Goal: Task Accomplishment & Management: Manage account settings

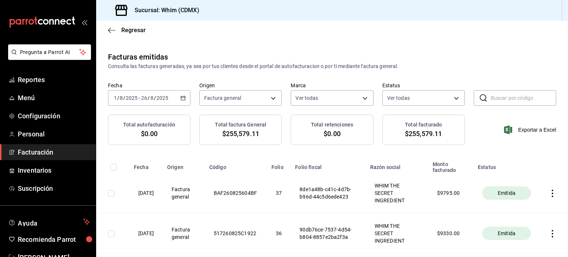
scroll to position [1084, 0]
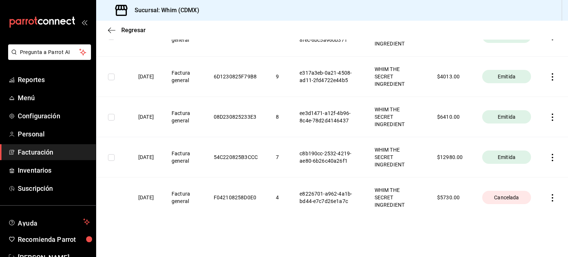
click at [33, 153] on span "Facturación" at bounding box center [54, 152] width 72 height 10
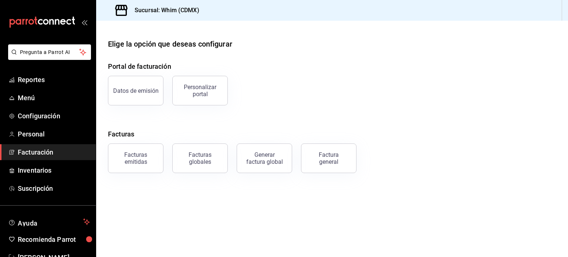
click at [33, 153] on span "Facturación" at bounding box center [54, 152] width 72 height 10
click at [327, 160] on div "Factura general" at bounding box center [328, 158] width 37 height 14
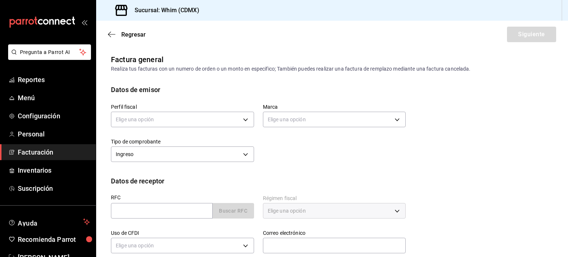
click at [38, 156] on span "Facturación" at bounding box center [54, 152] width 72 height 10
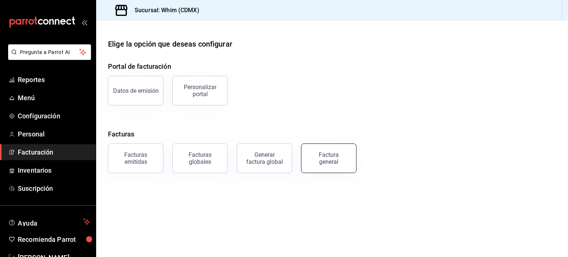
click at [344, 167] on button "Factura general" at bounding box center [328, 158] width 55 height 30
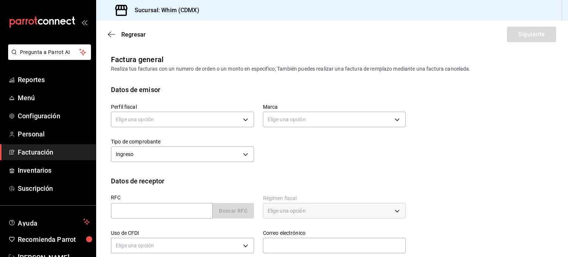
click at [46, 151] on span "Facturación" at bounding box center [54, 152] width 72 height 10
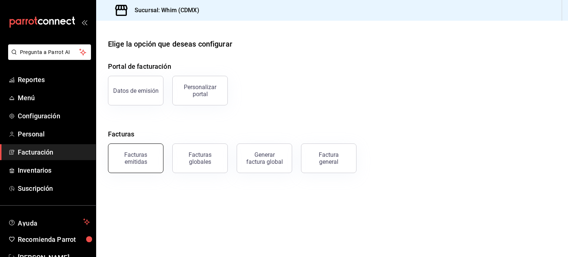
click at [145, 156] on div "Facturas emitidas" at bounding box center [136, 158] width 46 height 14
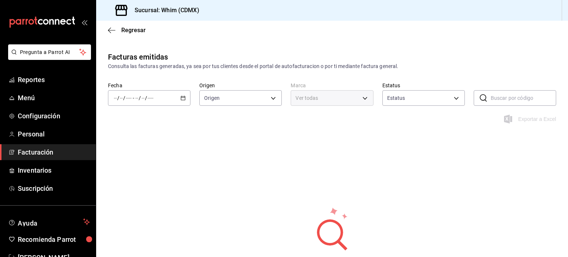
type input "ORDER_INVOICE,GENERAL_INVOICE"
type input "ACTIVE,PENDING_CANCELLATION,CANCELLED,PRE_CANCELLED"
type input "29e4b829-75bc-4c01-81a3-64e24ae3ed98"
click at [272, 98] on body "Pregunta a Parrot AI Reportes Menú Configuración Personal Facturación Inventari…" at bounding box center [284, 128] width 568 height 257
click at [202, 126] on li "Ver todos" at bounding box center [239, 126] width 81 height 22
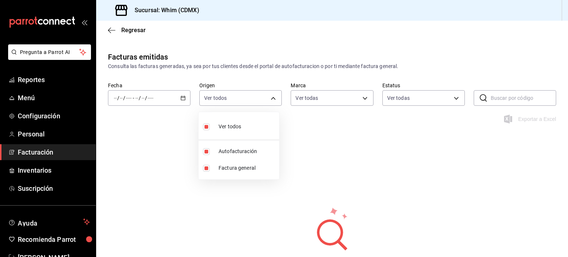
checkbox input "false"
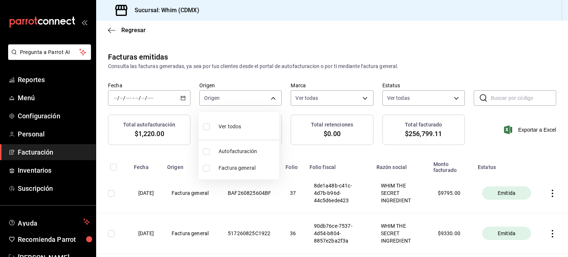
click at [210, 171] on label at bounding box center [208, 168] width 10 height 7
click at [210, 171] on input "checkbox" at bounding box center [206, 168] width 7 height 7
checkbox input "false"
click at [207, 167] on input "checkbox" at bounding box center [206, 168] width 7 height 7
checkbox input "true"
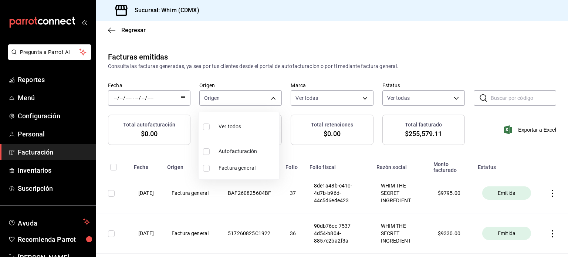
type input "GENERAL_INVOICE"
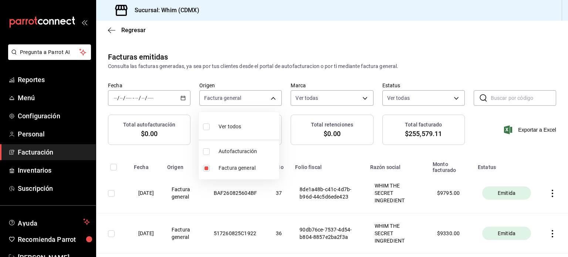
click at [490, 54] on div at bounding box center [284, 128] width 568 height 257
click at [516, 31] on div at bounding box center [284, 128] width 568 height 257
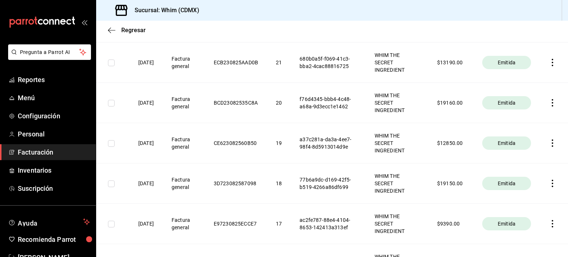
scroll to position [676, 0]
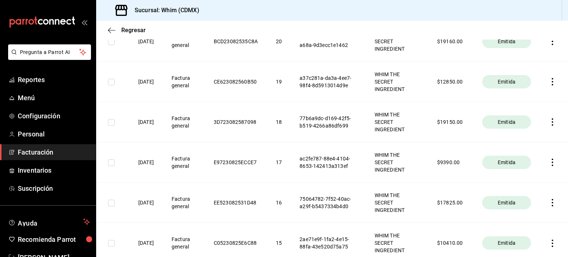
click at [549, 122] on icon "button" at bounding box center [552, 121] width 7 height 7
click at [524, 105] on div "Descargar PDF" at bounding box center [524, 103] width 36 height 6
click at [549, 120] on icon "button" at bounding box center [552, 121] width 7 height 7
click at [515, 140] on div "Cancelar factura" at bounding box center [513, 140] width 38 height 6
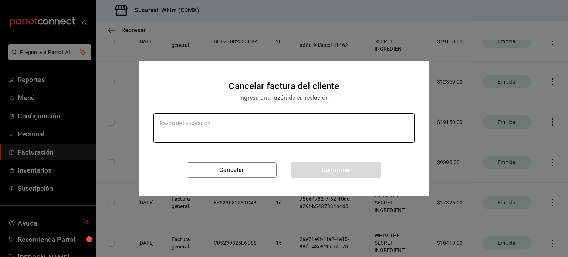
type textarea "x"
click at [311, 120] on textarea at bounding box center [283, 128] width 261 height 30
type textarea "S"
type textarea "x"
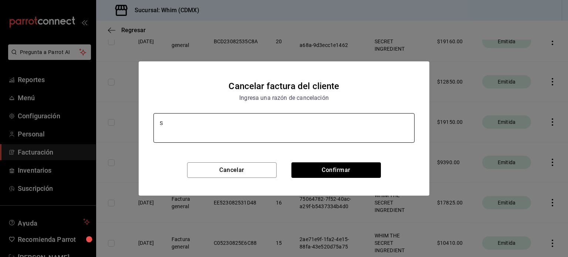
type textarea "SE"
type textarea "x"
type textarea "SE"
type textarea "x"
type textarea "SE S"
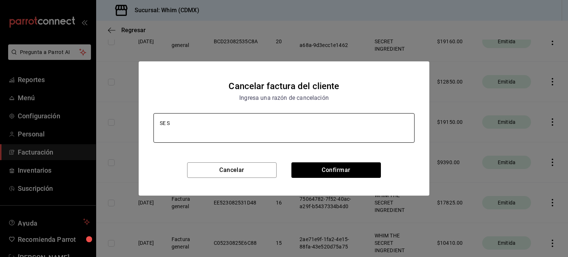
type textarea "x"
type textarea "SE SUS"
type textarea "x"
type textarea "SE SUST"
type textarea "x"
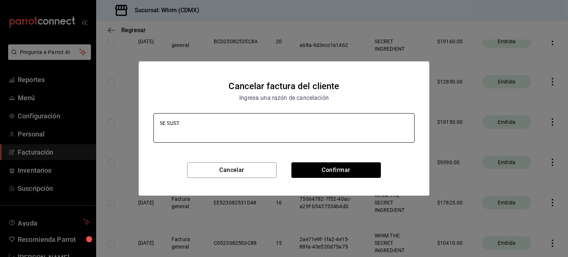
type textarea "SE SUSTI"
type textarea "x"
type textarea "SE SUSTIT"
type textarea "x"
type textarea "SE SUSTITU"
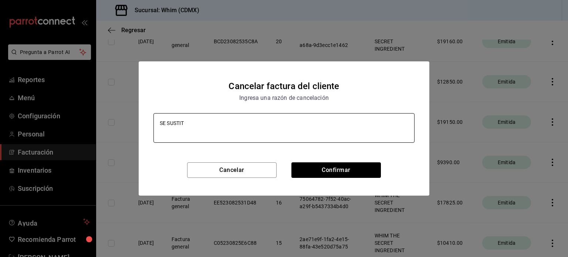
type textarea "x"
type textarea "SE SUSTITUY"
type textarea "x"
type textarea "SE SUSTITUYE"
type textarea "x"
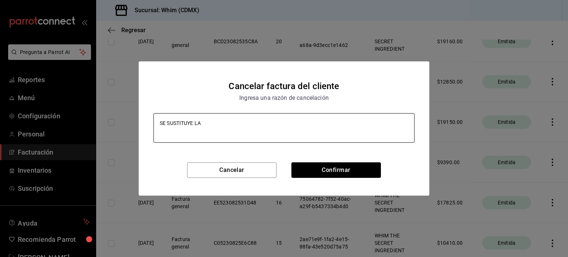
type textarea "SE SUSTITUYE LA"
type textarea "x"
type textarea "SE SUSTITUYE LA F"
type textarea "x"
type textarea "SE SUSTITUYE LA FA"
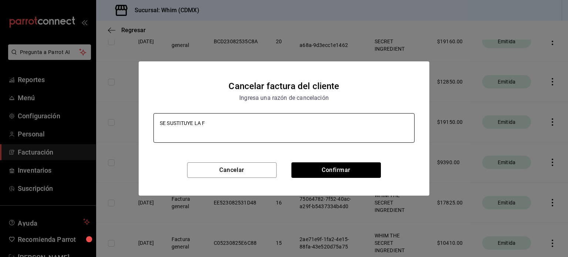
type textarea "x"
type textarea "SE SUSTITUYE LA FAC"
type textarea "x"
type textarea "SE SUSTITUYE LA FACT"
type textarea "x"
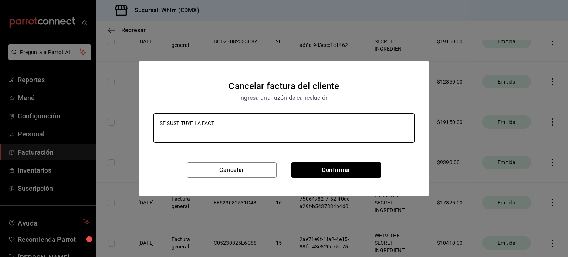
type textarea "SE SUSTITUYE LA FACTU"
type textarea "x"
type textarea "SE SUSTITUYE LA FACTUR"
type textarea "x"
type textarea "SE SUSTITUYE LA FACTURA"
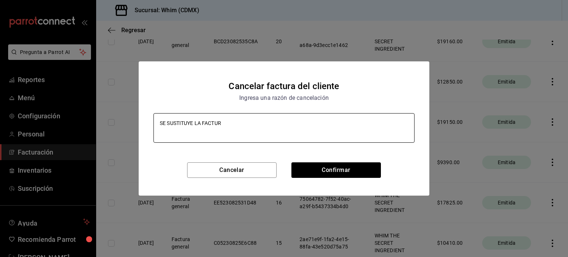
type textarea "x"
type textarea "SE SUSTITUYE LA FACTURA"
type textarea "x"
type textarea "SE SUSTITUYE LA FACTURA P"
type textarea "x"
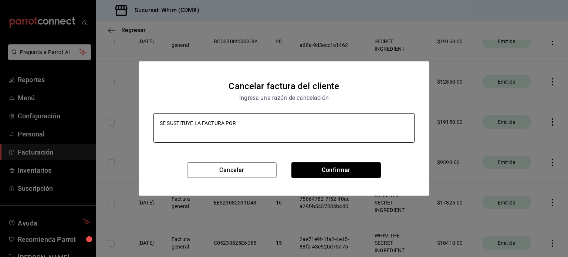
type textarea "SE SUSTITUYE LA FACTURA POR"
type textarea "x"
type textarea "SE SUSTITUYE LA FACTURA POR C"
type textarea "x"
type textarea "SE SUSTITUYE LA FACTURA POR CR"
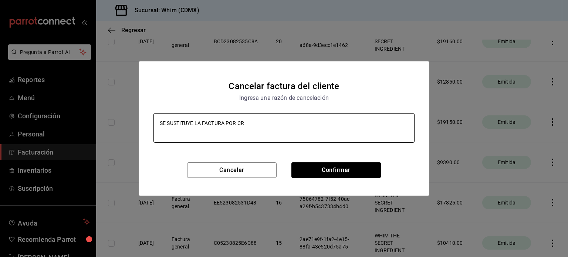
type textarea "x"
type textarea "SE SUSTITUYE LA FACTURA POR CRE"
type textarea "x"
type textarea "SE SUSTITUYE LA FACTURA POR CREA"
type textarea "x"
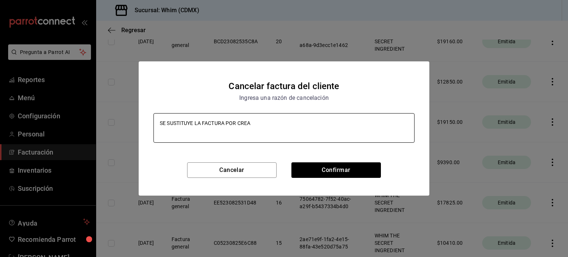
type textarea "SE SUSTITUYE LA FACTURA POR CREAC"
type textarea "x"
type textarea "SE SUSTITUYE LA FACTURA POR [PERSON_NAME]"
type textarea "x"
type textarea "SE SUSTITUYE LA FACTURA POR [PERSON_NAME]"
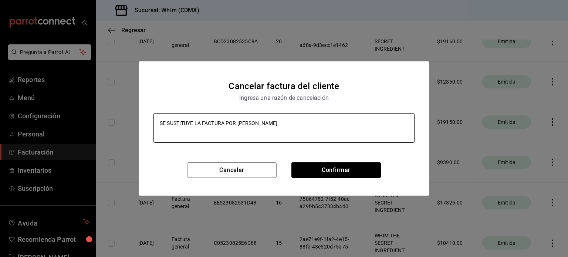
type textarea "x"
type textarea "SE SUSTITUYE LA FACTURA POR [PERSON_NAME]"
type textarea "x"
type textarea "SE SUSTITUYE LA FACTURA POR [PERSON_NAME]"
type textarea "x"
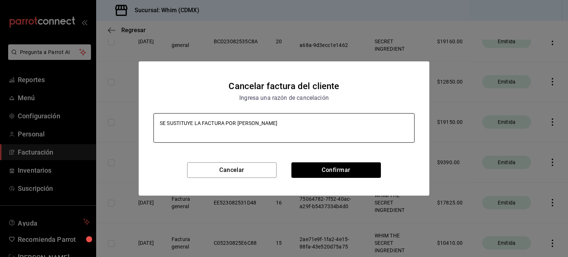
type textarea "SE SUSTITUYE LA FACTURA POR CREACION E"
type textarea "x"
type textarea "SE SUSTITUYE LA FACTURA POR CREACION ER"
type textarea "x"
type textarea "SE SUSTITUYE LA FACTURA POR CREACION ERR"
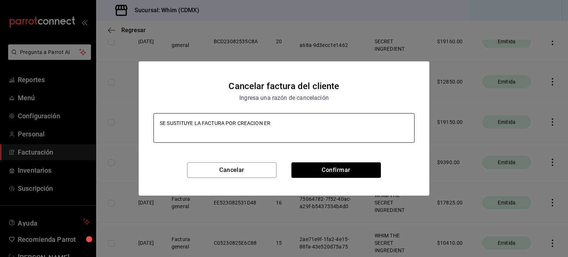
type textarea "x"
type textarea "SE SUSTITUYE LA FACTURA POR CREACION ERRO"
type textarea "x"
type textarea "SE SUSTITUYE LA FACTURA POR CREACION [PERSON_NAME]"
type textarea "x"
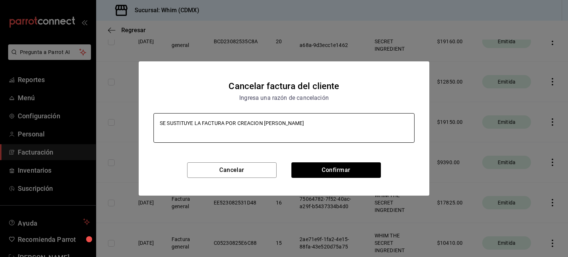
type textarea "SE SUSTITUYE LA FACTURA POR CREACION ERRONE"
type textarea "x"
type textarea "SE SUSTITUYE LA FACTURA POR CREACION ERRONEA"
type textarea "x"
type textarea "SE SUSTITUYE LA FACTURA POR CREACION ERRONEA"
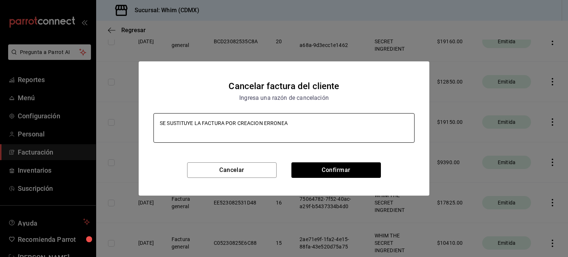
type textarea "x"
type textarea "SE SUSTITUYE LA FACTURA POR CREACION ERRONEA"
type textarea "x"
type textarea "SE SUSTITUYE LA FACTURA POR CREACION ERR"
type textarea "x"
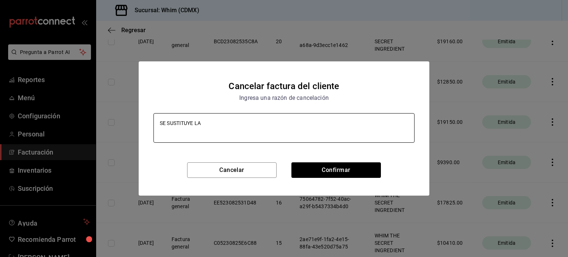
type textarea "SE SUSTITUYE LA"
type textarea "x"
type textarea "SE SUSTITUYE LA"
type textarea "x"
type textarea "SE SUSTITUYE LA F"
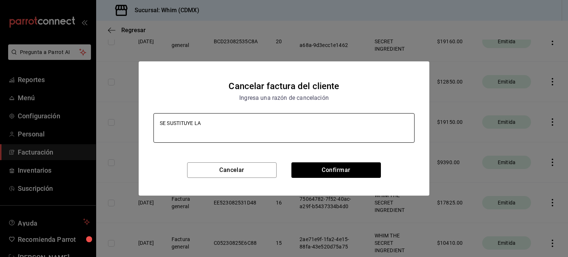
type textarea "x"
type textarea "SE SUSTITUYE LA FA"
type textarea "x"
type textarea "SE SUSTITUYE LA FAC"
type textarea "x"
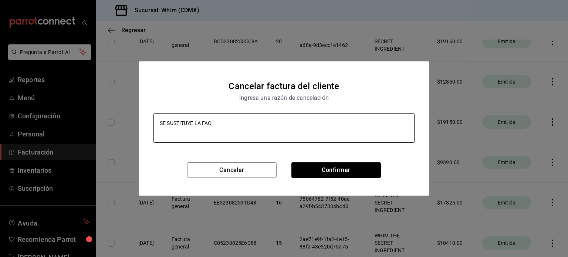
type textarea "SE SUSTITUYE LA FACT"
type textarea "x"
type textarea "SE SUSTITUYE LA FACTUR"
type textarea "x"
type textarea "SE SUSTITUYE LA FACTURA"
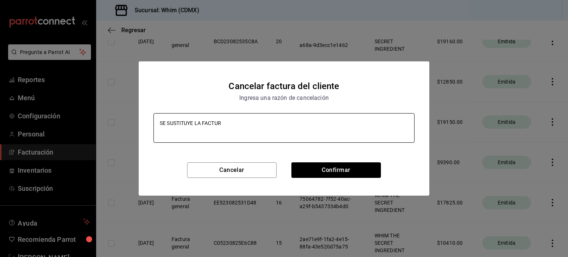
type textarea "x"
type textarea "SE SUSTITUYE LA FACTURA"
type textarea "x"
type textarea "SE SUSTITUYE LA FACTURA P"
type textarea "x"
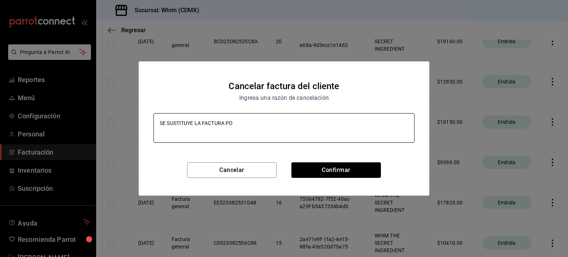
type textarea "SE SUSTITUYE LA FACTURA POR"
type textarea "x"
type textarea "SE SUSTITUYE LA FACTURA POR"
type textarea "x"
type textarea "SE SUSTITUYE LA FACTURA POR M"
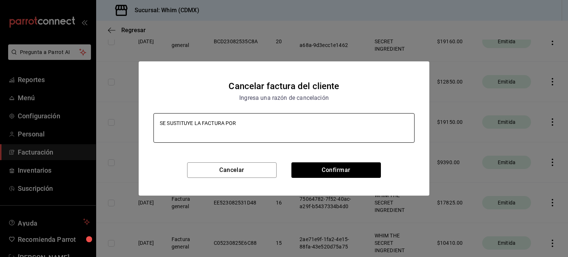
type textarea "x"
type textarea "SE SUSTITUYE LA FACTURA POR MO"
type textarea "x"
type textarea "SE SUSTITUYE LA FACTURA POR MON"
type textarea "x"
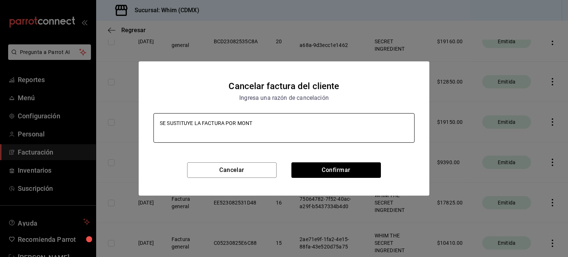
type textarea "SE SUSTITUYE LA FACTURA POR [PERSON_NAME]"
type textarea "x"
type textarea "SE SUSTITUYE LA FACTURA POR [PERSON_NAME]"
type textarea "x"
type textarea "SE SUSTITUYE LA FACTURA POR [PERSON_NAME]"
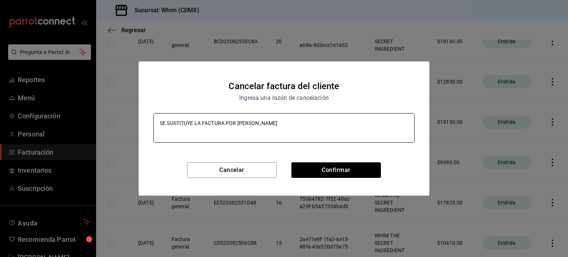
type textarea "x"
type textarea "SE SUSTITUYE LA FACTURA POR [PERSON_NAME] E"
type textarea "x"
type textarea "SE SUSTITUYE LA FACTURA POR MONTOS ER"
type textarea "x"
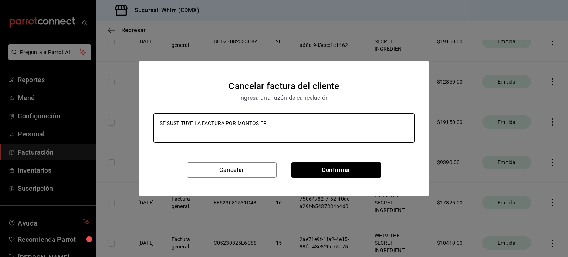
type textarea "SE SUSTITUYE LA FACTURA POR MONTOS ERR"
type textarea "x"
type textarea "SE SUSTITUYE LA FACTURA POR [PERSON_NAME]"
type textarea "x"
type textarea "SE SUSTITUYE LA FACTURA POR MONTOS [PERSON_NAME]"
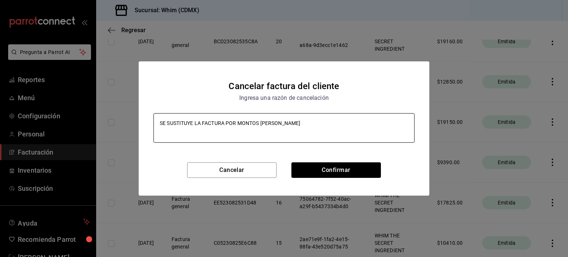
type textarea "x"
type textarea "SE SUSTITUYE LA FACTURA POR [PERSON_NAME]"
type textarea "x"
type textarea "SE SUSTITUYE LA FACTURA POR [PERSON_NAME]"
type textarea "x"
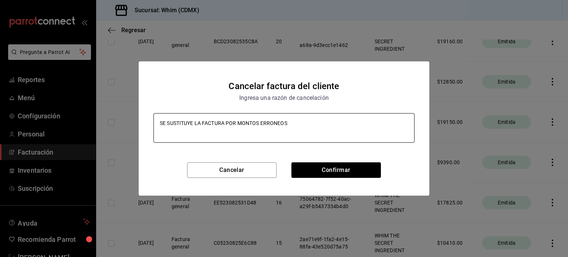
type textarea "SE SUSTITUYE LA FACTURA POR MONTOS ERRONEOS"
type textarea "x"
drag, startPoint x: 308, startPoint y: 120, endPoint x: 152, endPoint y: 123, distance: 156.1
click at [152, 123] on div "SE SUSTITUYE LA FACTURA POR MONTOS ERRONEOS x" at bounding box center [284, 137] width 291 height 51
type textarea "SE SUSTITUYE LA FACTURA POR MONTOS ERRONEOS"
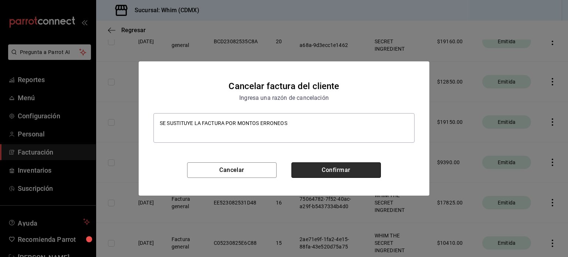
click at [325, 171] on button "Confirmar" at bounding box center [335, 170] width 89 height 16
type textarea "x"
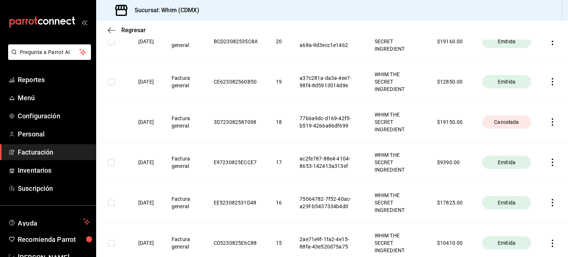
click at [562, 162] on th at bounding box center [554, 162] width 28 height 40
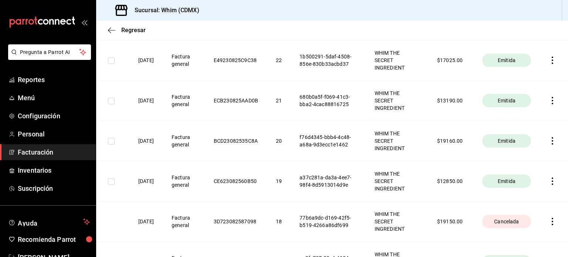
scroll to position [559, 0]
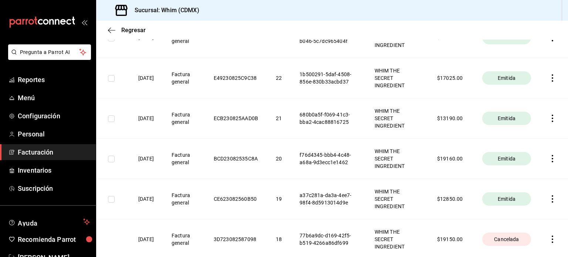
click at [549, 157] on icon "button" at bounding box center [552, 158] width 7 height 7
click at [516, 178] on div "Cancelar factura" at bounding box center [513, 177] width 38 height 6
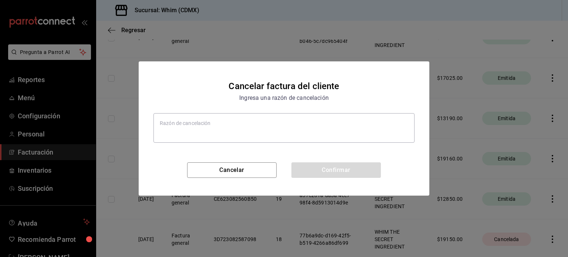
click at [273, 109] on h2 "Cancelar factura del cliente Ingresa una razón de cancelación" at bounding box center [284, 86] width 291 height 50
type textarea "x"
click at [267, 124] on textarea at bounding box center [283, 128] width 261 height 30
paste textarea "SE SUSTITUYE LA FACTURA POR MONTOS ERRONEOS"
type textarea "SE SUSTITUYE LA FACTURA POR MONTOS ERRONEOS"
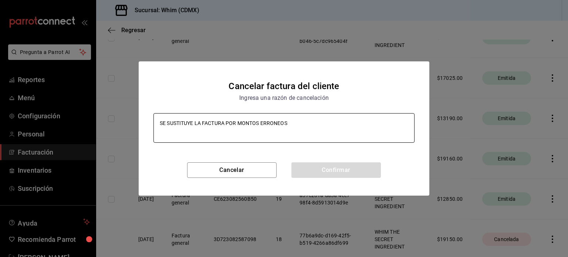
type textarea "x"
drag, startPoint x: 267, startPoint y: 124, endPoint x: 327, endPoint y: 168, distance: 74.9
click at [327, 168] on div "Cancelar factura del cliente Ingresa una razón de cancelación SE SUSTITUYE LA F…" at bounding box center [284, 128] width 291 height 134
type textarea "SE SUSTITUYE LA FACTURA POR MONTOS ERRONEOS"
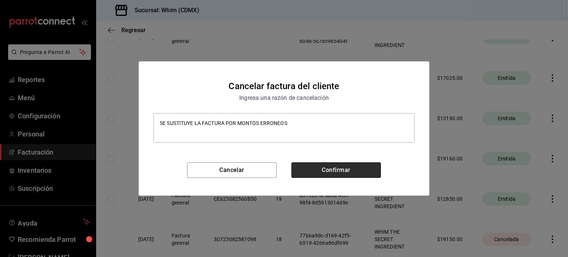
click at [327, 168] on button "Confirmar" at bounding box center [335, 170] width 89 height 16
type textarea "x"
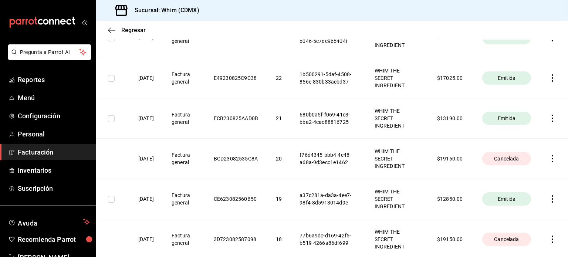
click at [549, 120] on icon "button" at bounding box center [552, 118] width 7 height 7
click at [523, 136] on div "Cancelar factura" at bounding box center [513, 137] width 38 height 6
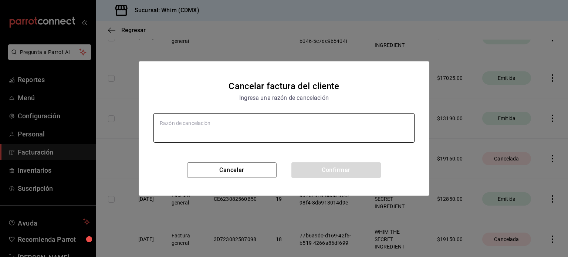
type textarea "x"
click at [321, 121] on textarea at bounding box center [283, 128] width 261 height 30
paste textarea "SE SUSTITUYE LA FACTURA POR MONTOS ERRONEOS"
type textarea "SE SUSTITUYE LA FACTURA POR MONTOS ERRONEOS"
type textarea "x"
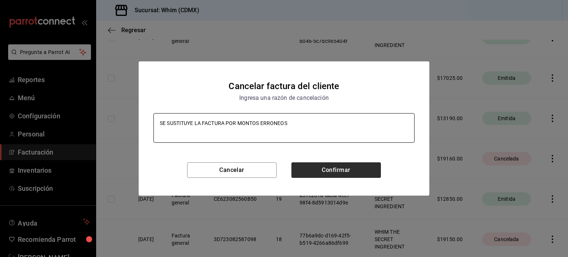
type textarea "SE SUSTITUYE LA FACTURA POR MONTOS ERRONEOS"
click at [329, 168] on button "Confirmar" at bounding box center [335, 170] width 89 height 16
type textarea "x"
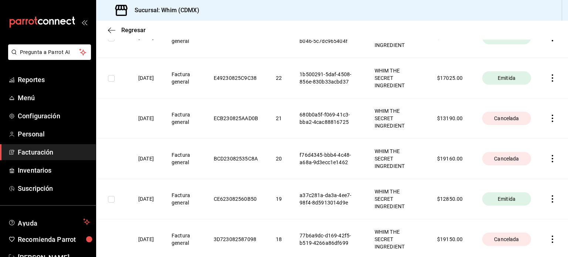
click at [552, 77] on icon "button" at bounding box center [552, 77] width 1 height 7
click at [516, 95] on div "Cancelar factura" at bounding box center [513, 97] width 38 height 6
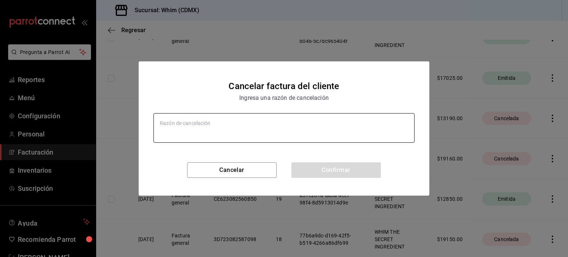
type textarea "x"
click at [315, 125] on textarea at bounding box center [283, 128] width 261 height 30
paste textarea "SE SUSTITUYE LA FACTURA POR MONTOS ERRONEOS"
type textarea "SE SUSTITUYE LA FACTURA POR MONTOS ERRONEOS"
type textarea "x"
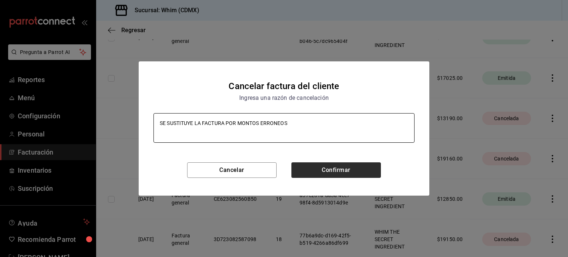
type textarea "SE SUSTITUYE LA FACTURA POR MONTOS ERRONEOS"
click at [313, 164] on button "Confirmar" at bounding box center [335, 170] width 89 height 16
type textarea "x"
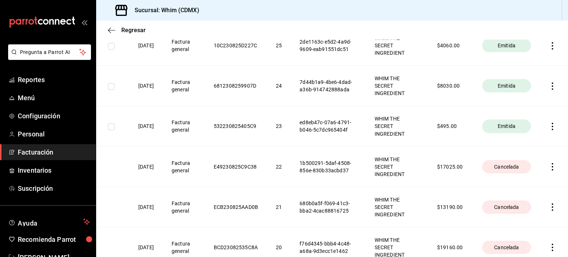
scroll to position [455, 0]
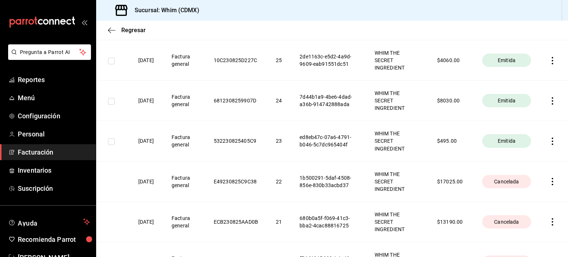
click at [552, 98] on icon "button" at bounding box center [552, 100] width 1 height 7
click at [524, 123] on li "Cancelar factura" at bounding box center [518, 120] width 65 height 18
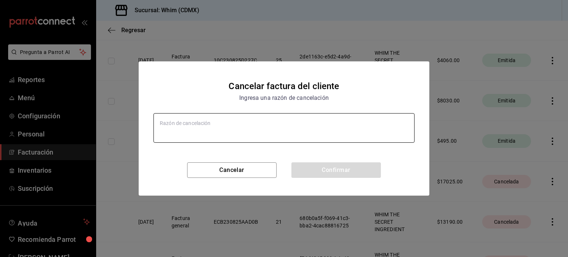
type textarea "x"
click at [289, 124] on textarea at bounding box center [283, 128] width 261 height 30
paste textarea "SE SUSTITUYE LA FACTURA POR MONTOS ERRONEOS"
type textarea "SE SUSTITUYE LA FACTURA POR MONTOS ERRONEOS"
type textarea "x"
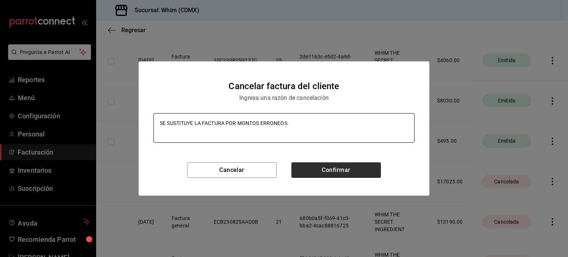
type textarea "SE SUSTITUYE LA FACTURA POR MONTOS ERRONEOS"
click at [333, 173] on button "Confirmar" at bounding box center [335, 170] width 89 height 16
type textarea "x"
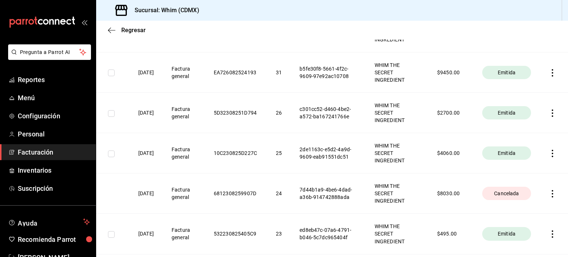
scroll to position [358, 0]
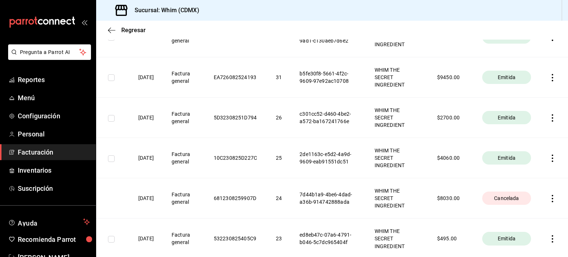
click at [552, 118] on icon "button" at bounding box center [552, 117] width 1 height 7
click at [526, 140] on li "Cancelar factura" at bounding box center [518, 137] width 65 height 18
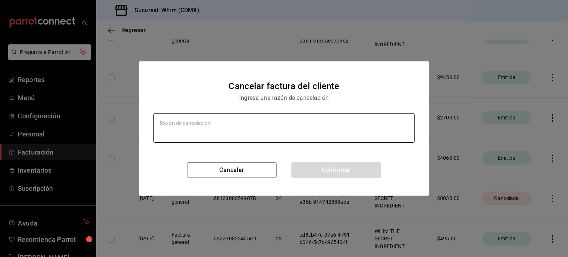
type textarea "x"
click at [328, 121] on textarea at bounding box center [283, 128] width 261 height 30
paste textarea "SE SUSTITUYE LA FACTURA POR MONTOS ERRONEOS"
type textarea "SE SUSTITUYE LA FACTURA POR MONTOS ERRONEOS"
type textarea "x"
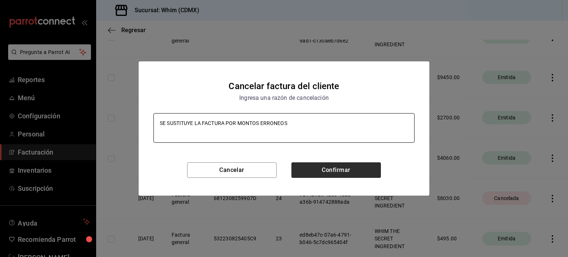
type textarea "SE SUSTITUYE LA FACTURA POR MONTOS ERRONEOS"
click at [321, 169] on button "Confirmar" at bounding box center [335, 170] width 89 height 16
type textarea "x"
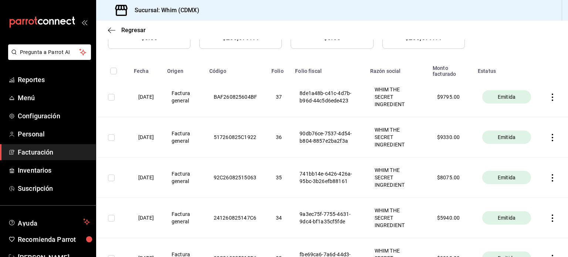
scroll to position [53, 0]
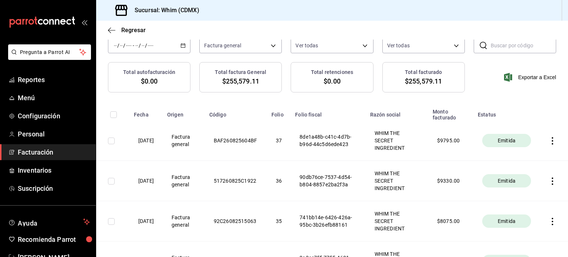
click at [549, 182] on icon "button" at bounding box center [552, 181] width 7 height 7
click at [524, 200] on div "Cancelar factura" at bounding box center [513, 200] width 38 height 6
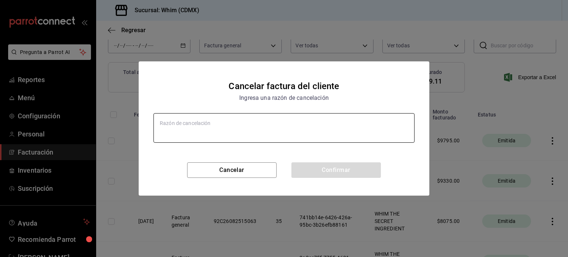
type textarea "x"
click at [315, 124] on textarea at bounding box center [283, 128] width 261 height 30
paste textarea "SE SUSTITUYE LA FACTURA POR MONTOS ERRONEOS"
type textarea "SE SUSTITUYE LA FACTURA POR MONTOS ERRONEOS"
type textarea "x"
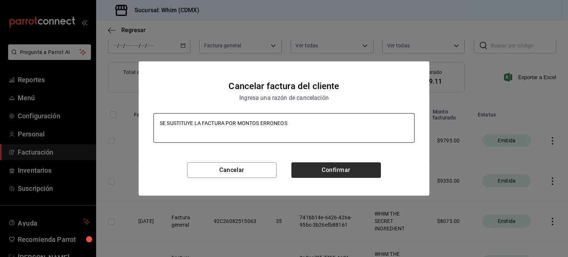
type textarea "SE SUSTITUYE LA FACTURA POR MONTOS ERRONEOS"
click at [331, 170] on button "Confirmar" at bounding box center [335, 170] width 89 height 16
type textarea "x"
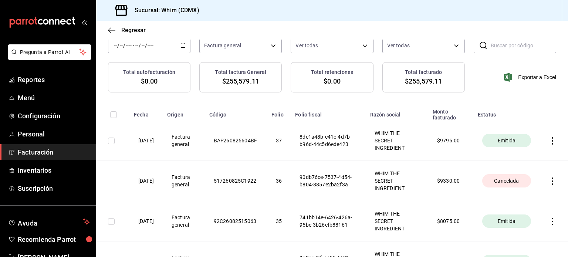
click at [549, 140] on icon "button" at bounding box center [552, 140] width 7 height 7
click at [546, 140] on li "Descargar XML" at bounding box center [518, 141] width 65 height 19
click at [547, 145] on th at bounding box center [554, 141] width 28 height 40
click at [549, 142] on icon "button" at bounding box center [552, 140] width 7 height 7
click at [520, 163] on li "Cancelar factura" at bounding box center [518, 160] width 65 height 18
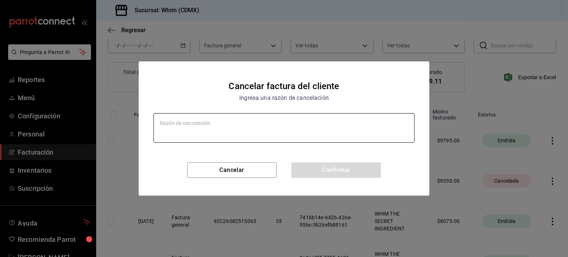
type textarea "x"
click at [336, 121] on textarea at bounding box center [283, 128] width 261 height 30
paste textarea "SE SUSTITUYE LA FACTURA POR MONTOS ERRONEOS"
type textarea "SE SUSTITUYE LA FACTURA POR MONTOS ERRONEOS"
type textarea "x"
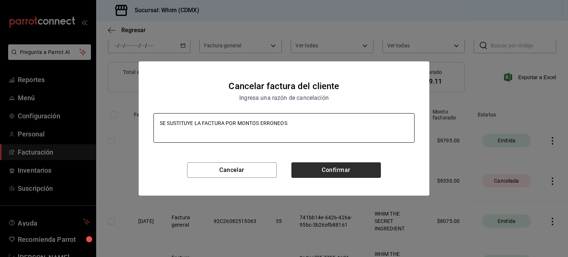
type textarea "SE SUSTITUYE LA FACTURA POR MONTOS ERRONEOS"
click at [333, 167] on button "Confirmar" at bounding box center [335, 170] width 89 height 16
type textarea "x"
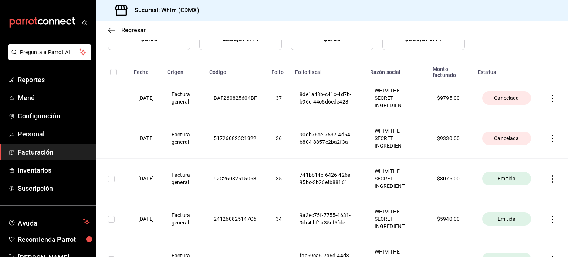
scroll to position [0, 0]
